Goal: Task Accomplishment & Management: Manage account settings

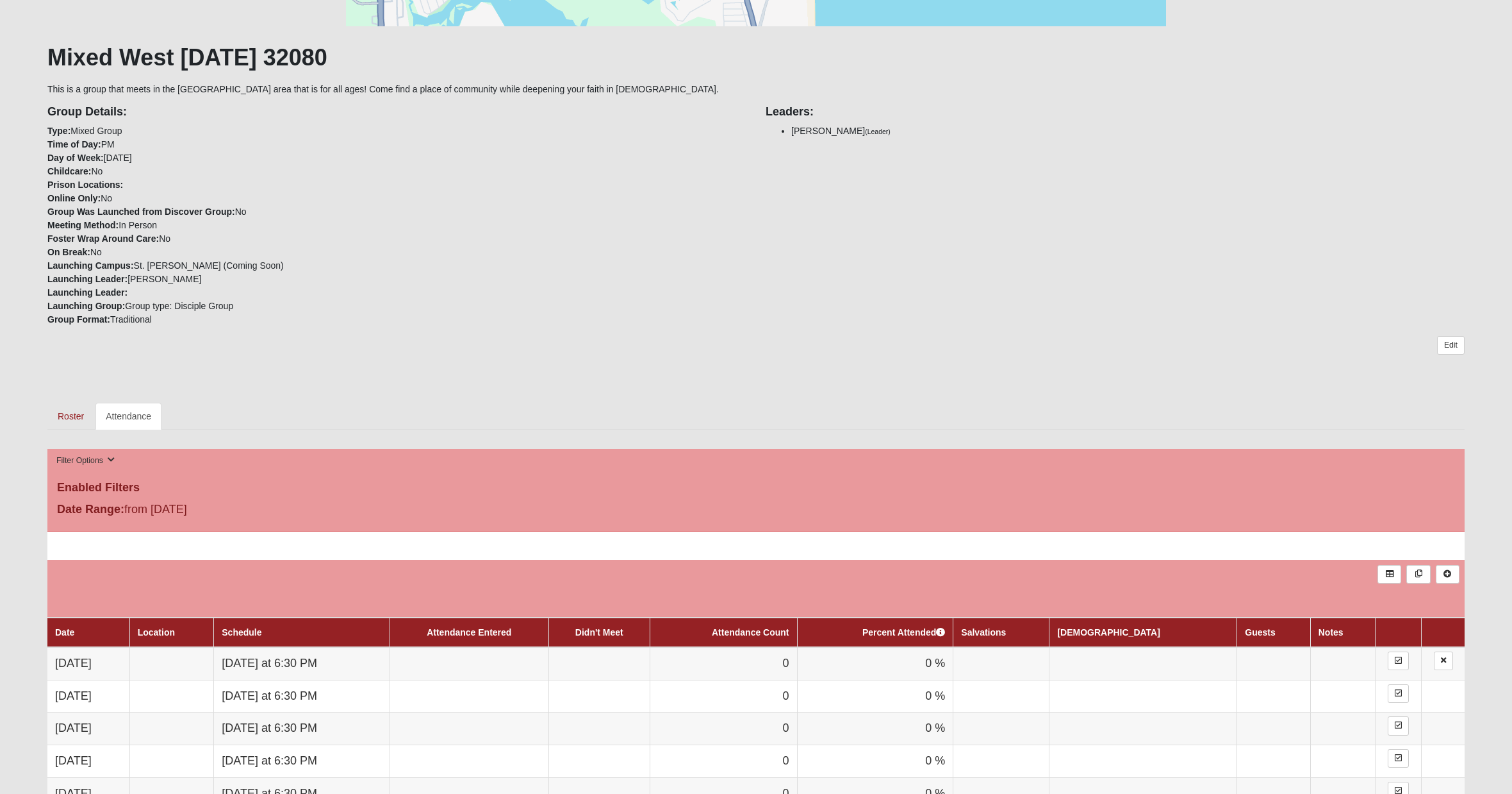
scroll to position [264, 0]
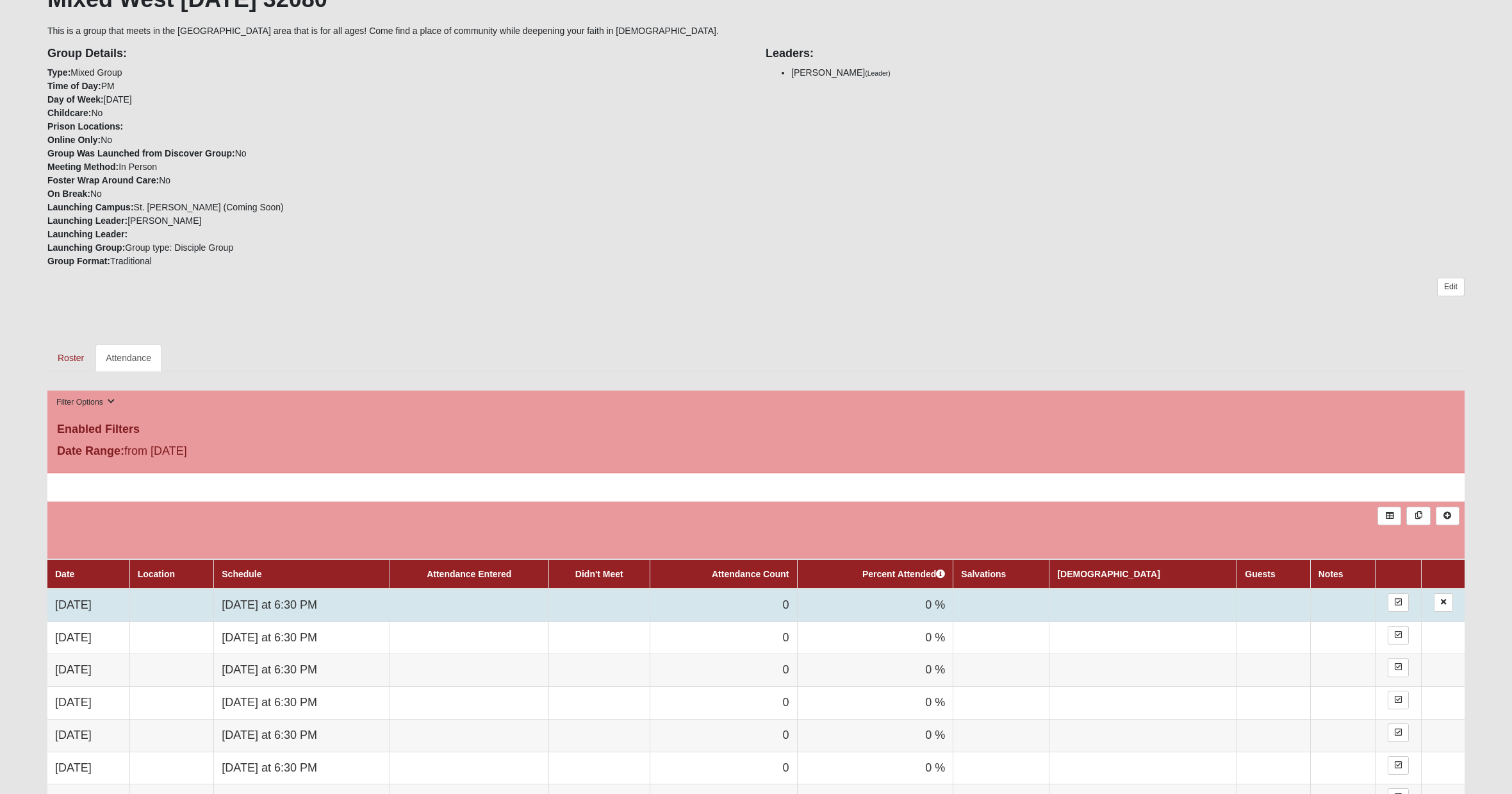
click at [353, 608] on td "[DATE] at 6:30 PM" at bounding box center [301, 605] width 175 height 33
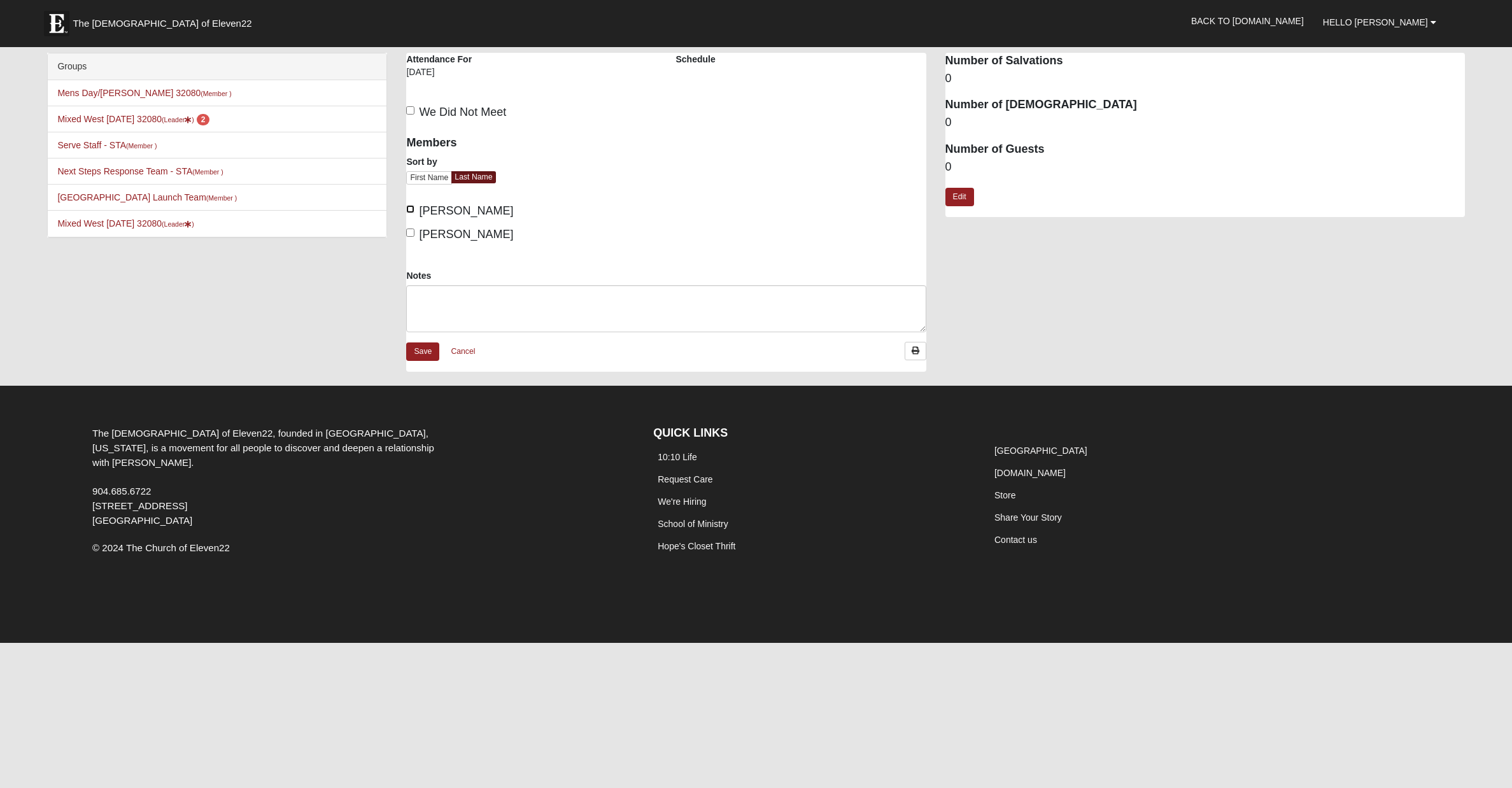
click at [409, 208] on input "[PERSON_NAME]" at bounding box center [410, 208] width 8 height 8
checkbox input "true"
click at [413, 232] on input "West, Greg" at bounding box center [410, 232] width 8 height 8
checkbox input "true"
click at [415, 284] on div "Notes" at bounding box center [666, 300] width 520 height 63
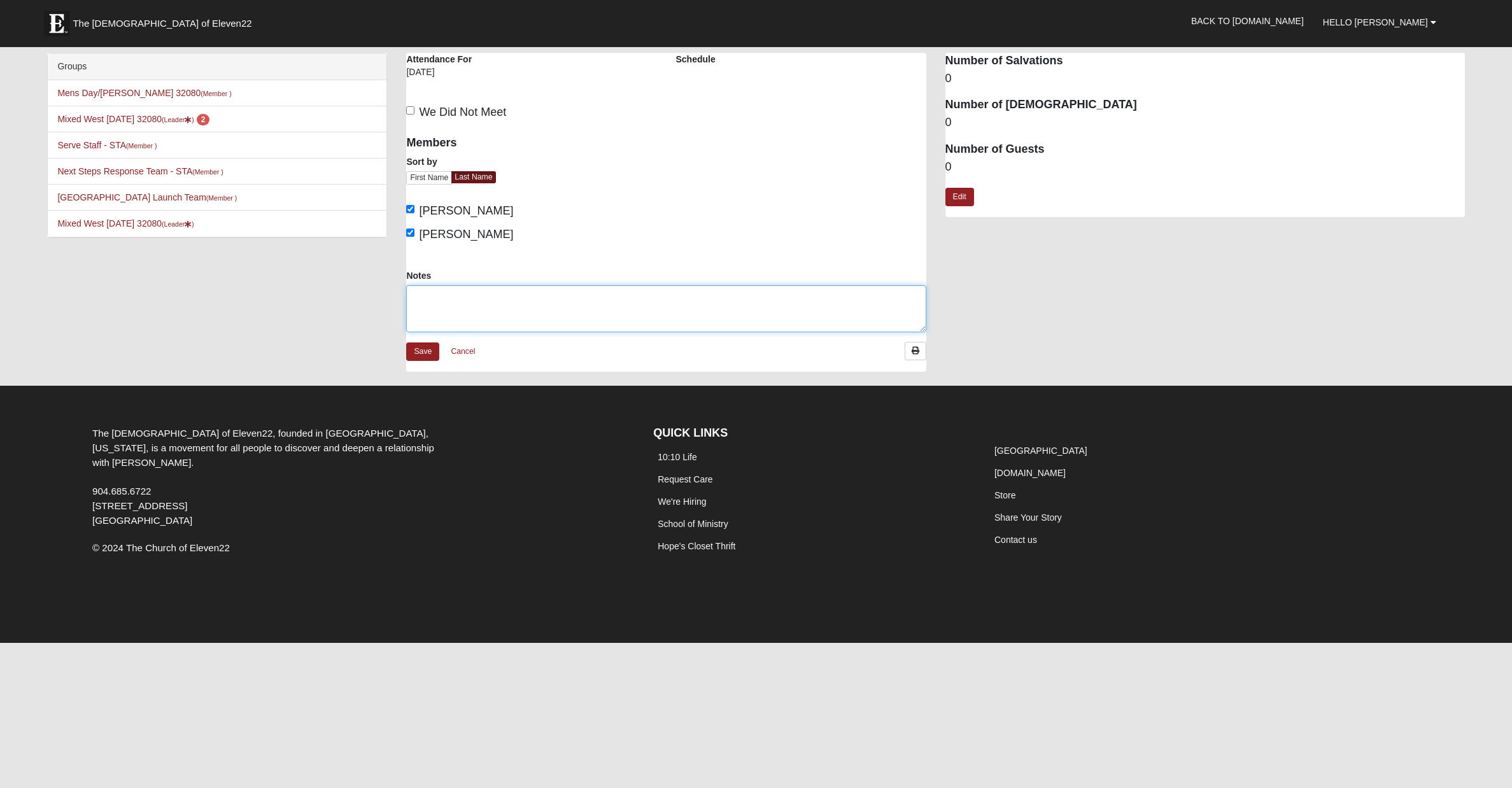
click at [416, 292] on textarea "Notes" at bounding box center [666, 309] width 520 height 47
type textarea "Daniel, Linda, Matthew, Holly, Phil, Anne, Larry, Bev, Bob, Linda, Inna, Jan, M…"
click at [952, 164] on dd "0" at bounding box center [1205, 167] width 520 height 17
click at [958, 198] on link "Edit" at bounding box center [960, 197] width 29 height 18
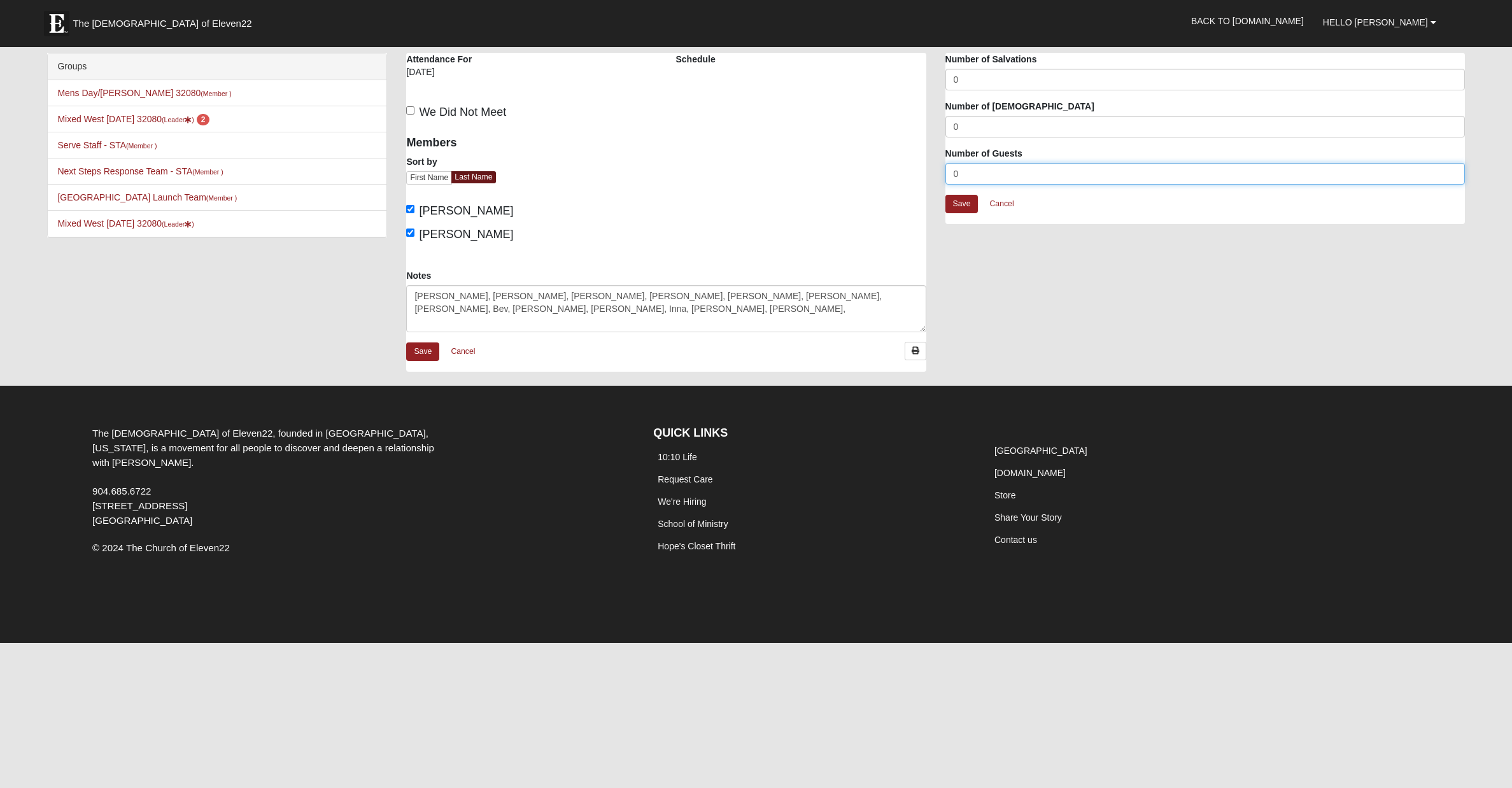
drag, startPoint x: 962, startPoint y: 173, endPoint x: 944, endPoint y: 173, distance: 18.0
click at [944, 173] on div "Attendance Occurrence Attributes Number of Salvations 0 Number of Baptisms 0 Nu…" at bounding box center [1205, 145] width 539 height 184
type input "13"
click at [967, 208] on link "Save" at bounding box center [962, 204] width 33 height 18
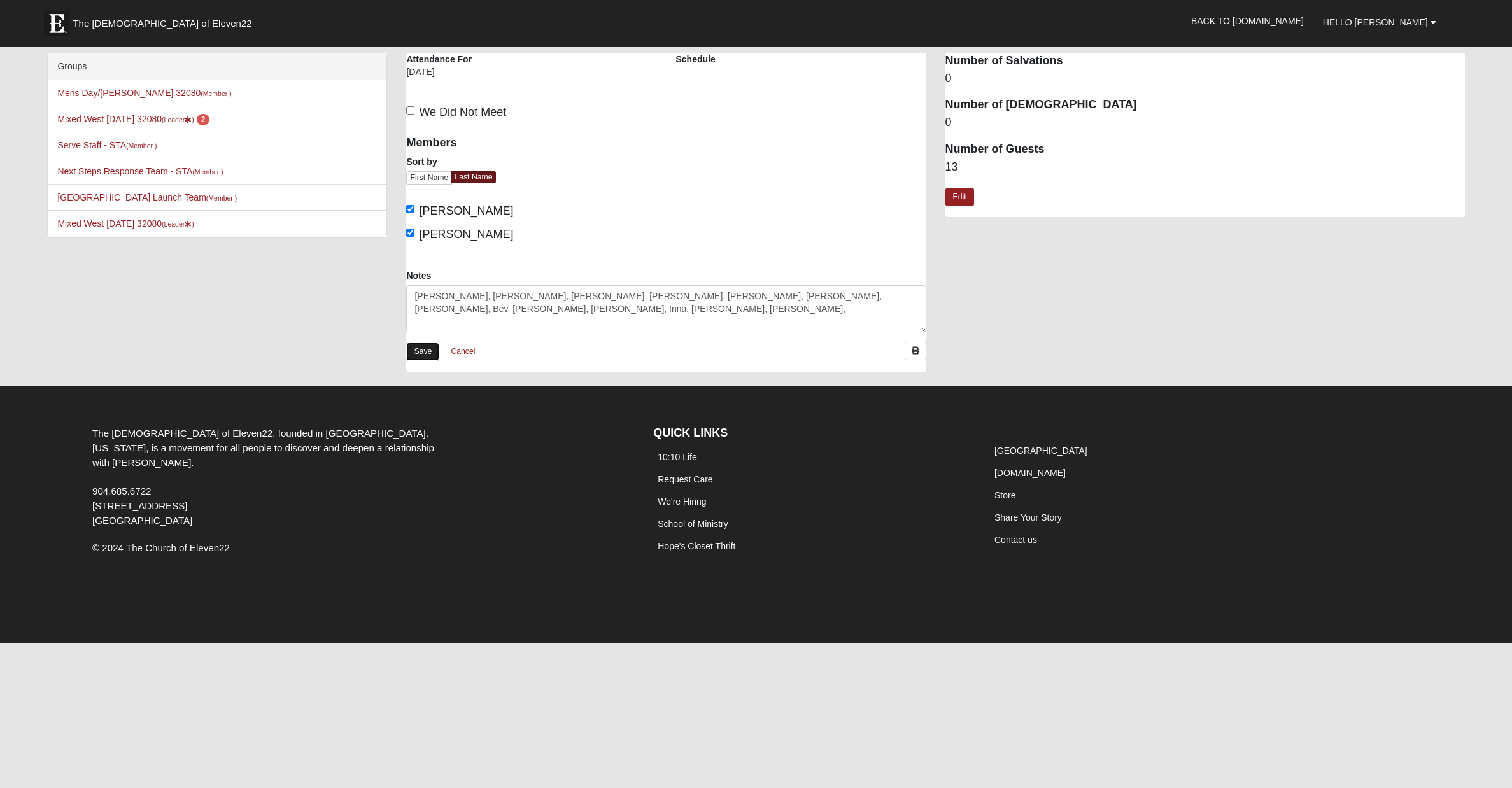
click at [424, 349] on link "Save" at bounding box center [423, 351] width 33 height 18
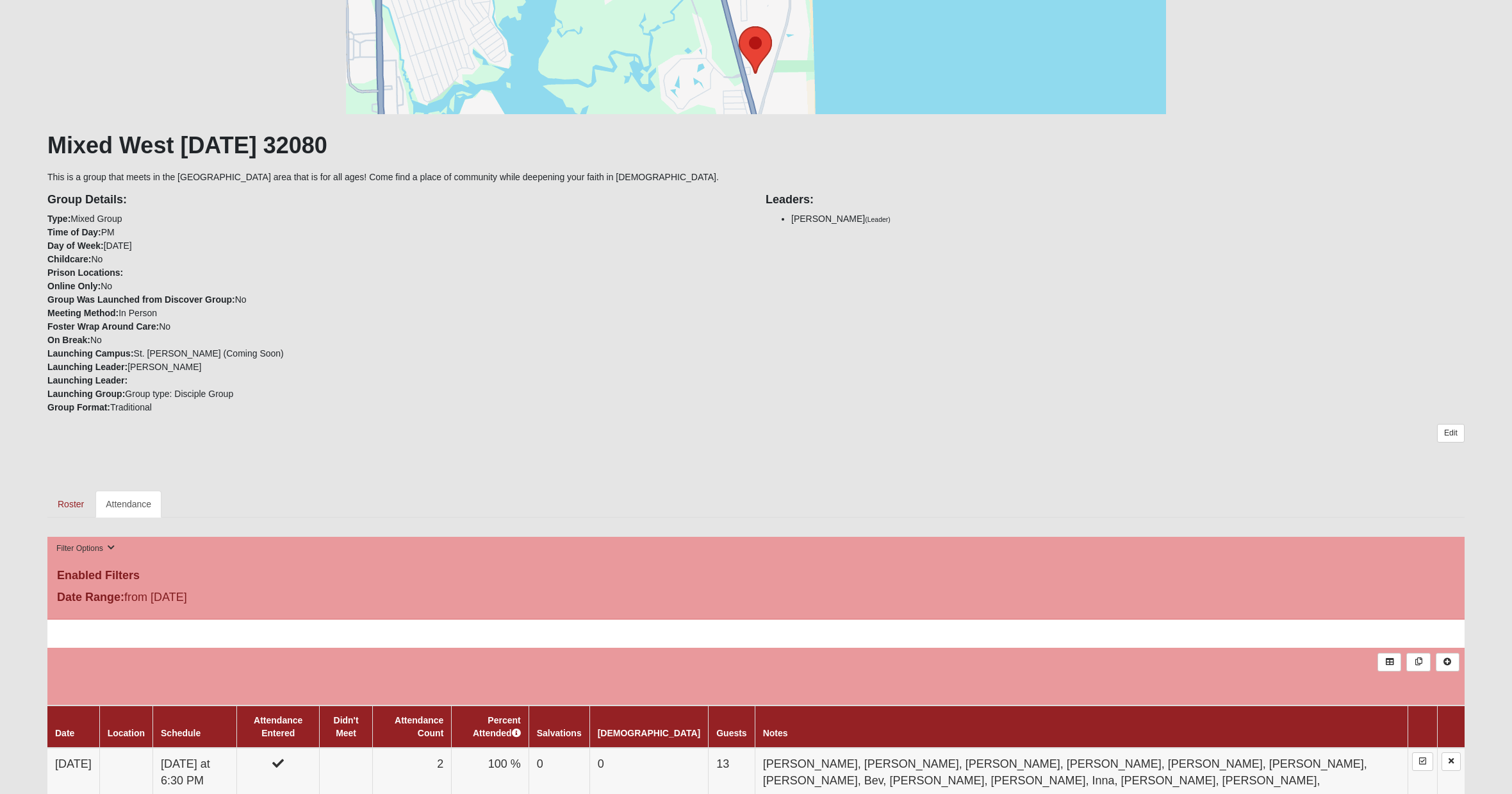
scroll to position [381, 0]
